Goal: Task Accomplishment & Management: Manage account settings

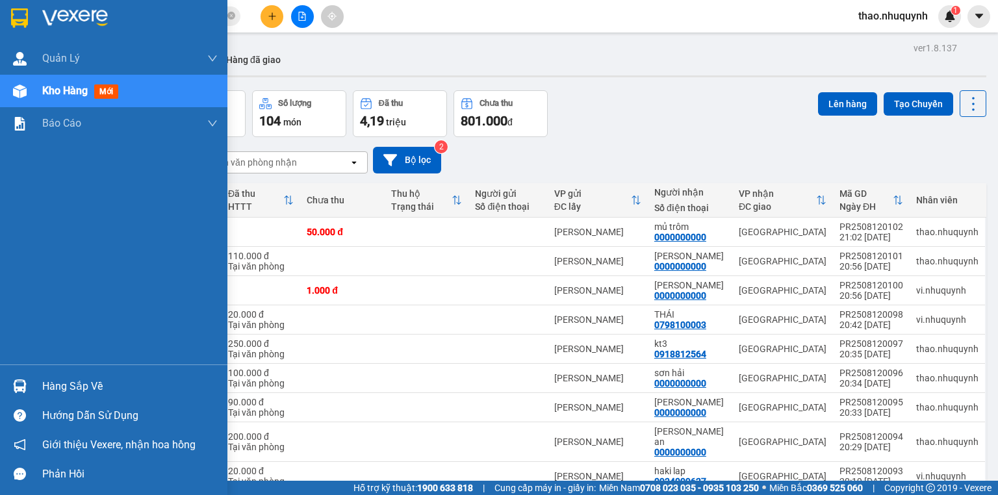
click at [77, 90] on span "Kho hàng" at bounding box center [64, 90] width 45 height 12
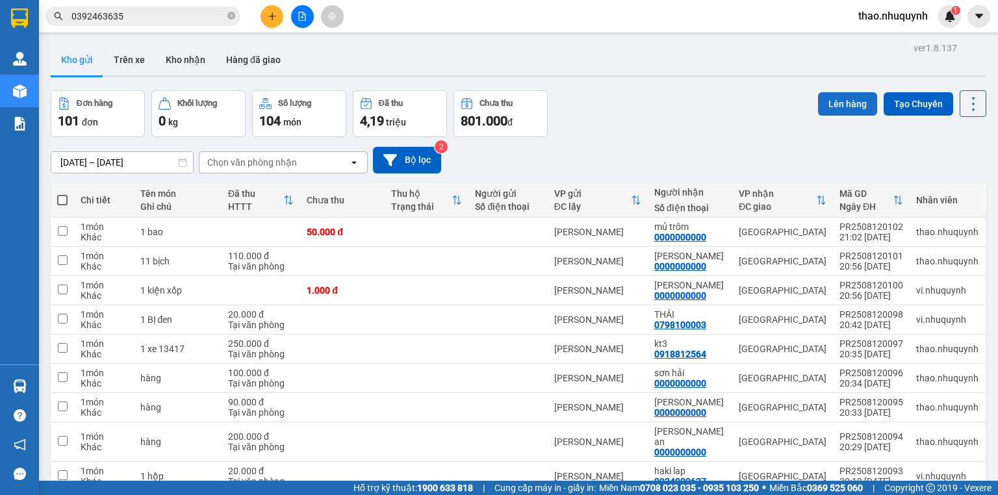
click at [832, 97] on button "Lên hàng" at bounding box center [847, 103] width 59 height 23
click at [136, 56] on button "Trên xe" at bounding box center [129, 59] width 52 height 31
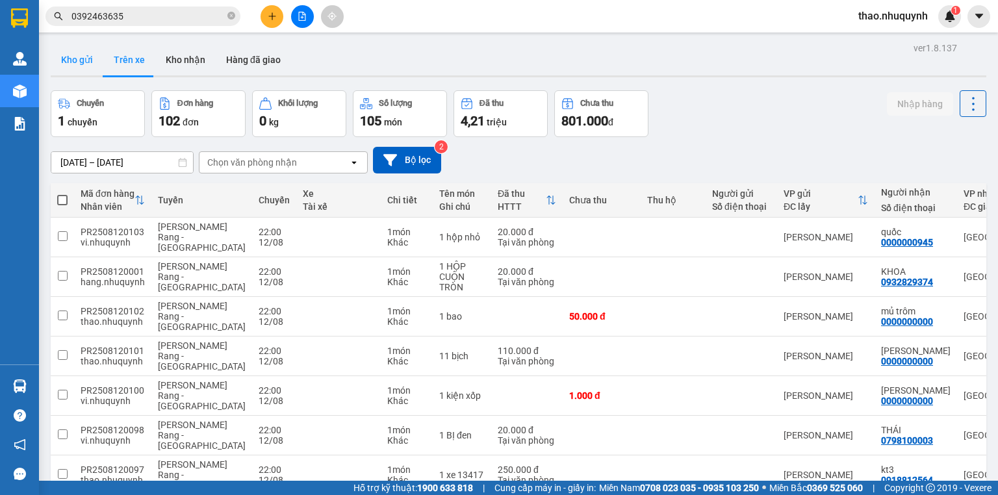
click at [83, 64] on button "Kho gửi" at bounding box center [77, 59] width 53 height 31
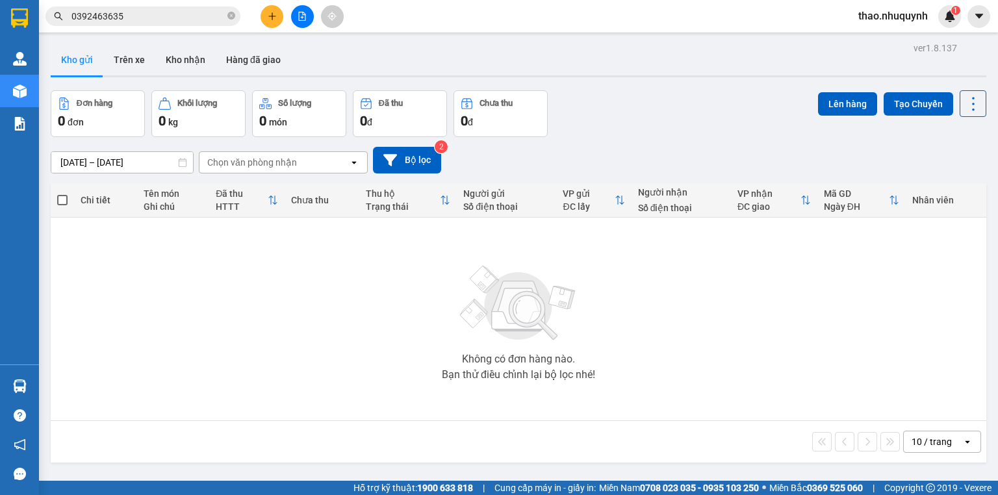
click at [894, 19] on span "thao.nhuquynh" at bounding box center [893, 16] width 90 height 16
click at [858, 44] on icon "login" at bounding box center [857, 40] width 8 height 8
